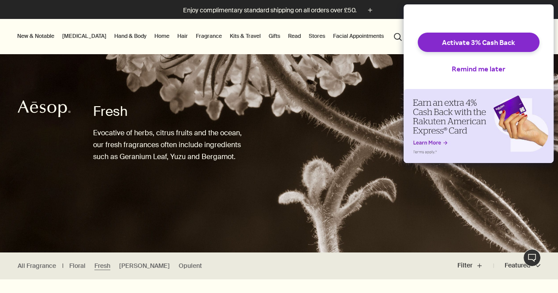
click at [421, 163] on div "Rakuten Cash Back Reminder" at bounding box center [478, 126] width 150 height 74
click at [35, 35] on button "New & Notable" at bounding box center [35, 36] width 41 height 11
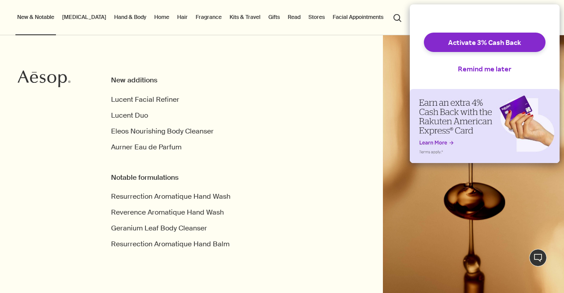
click at [270, 101] on div "New additions Lucent Facial Refiner Lucent Duo Eleos Nourishing Body Cleanser A…" at bounding box center [247, 172] width 272 height 194
click at [493, 78] on button "Remind me later" at bounding box center [485, 68] width 68 height 19
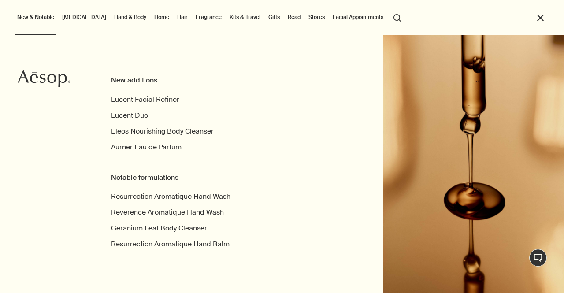
click at [197, 19] on link "Fragrance" at bounding box center [209, 17] width 30 height 11
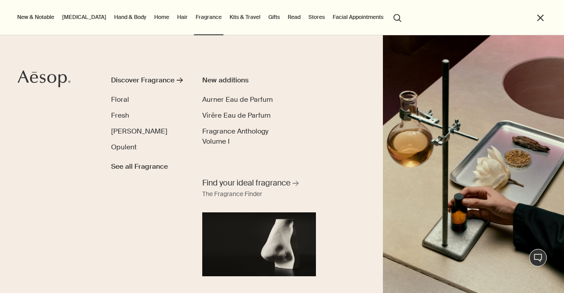
click at [153, 18] on link "Home" at bounding box center [162, 17] width 19 height 11
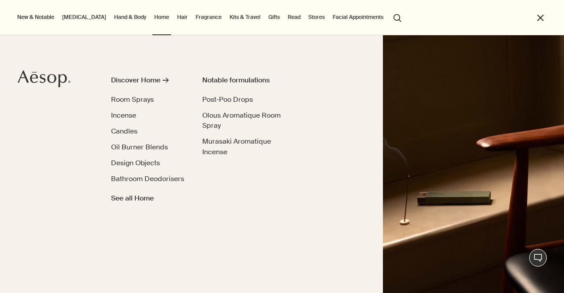
click at [138, 145] on span "Oil Burner Blends" at bounding box center [139, 146] width 57 height 9
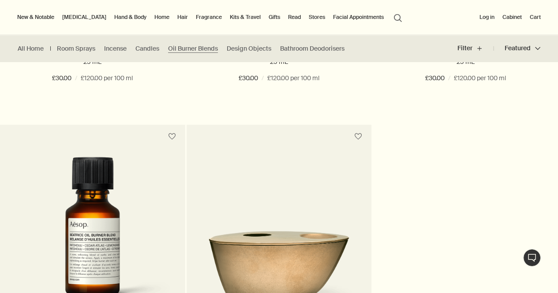
scroll to position [474, 0]
